Goal: Navigation & Orientation: Find specific page/section

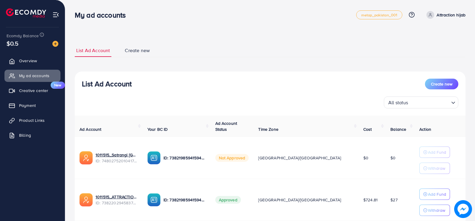
scroll to position [42, 0]
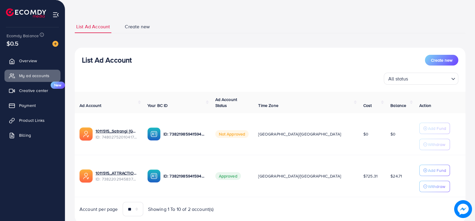
scroll to position [42, 0]
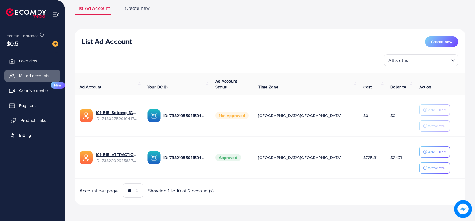
click at [28, 115] on link "Product Links" at bounding box center [32, 120] width 56 height 12
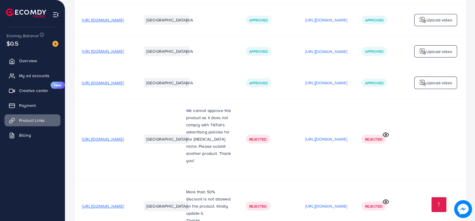
scroll to position [1544, 0]
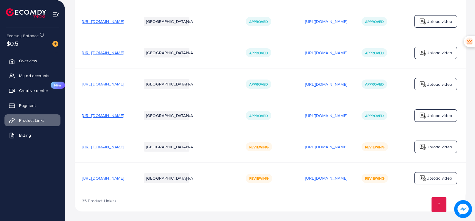
scroll to position [1544, 0]
